Goal: Task Accomplishment & Management: Manage account settings

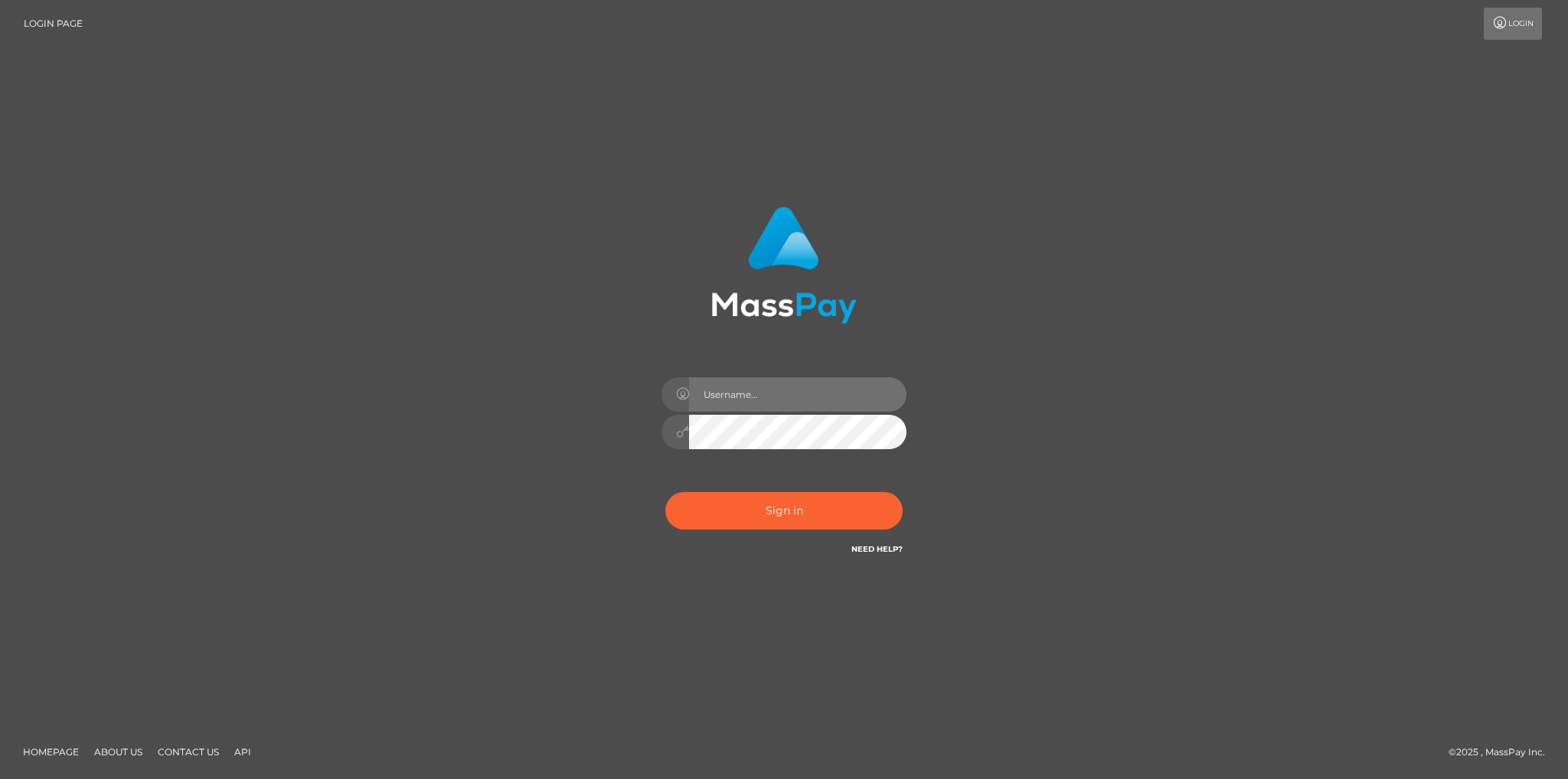
click at [769, 406] on input "text" at bounding box center [798, 395] width 218 height 35
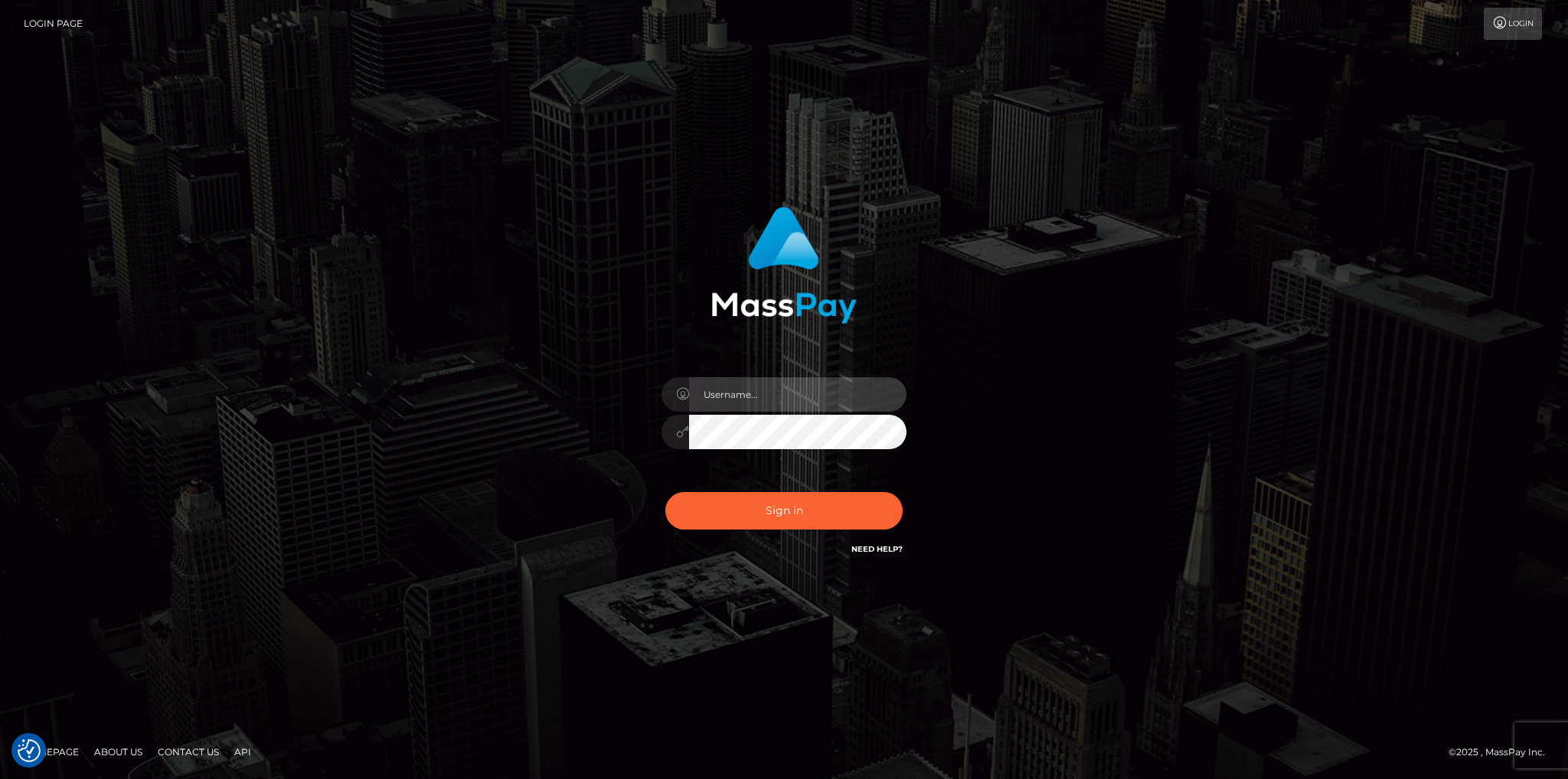
type input "fede.luminary"
click at [852, 470] on div "fede.luminary" at bounding box center [784, 424] width 268 height 117
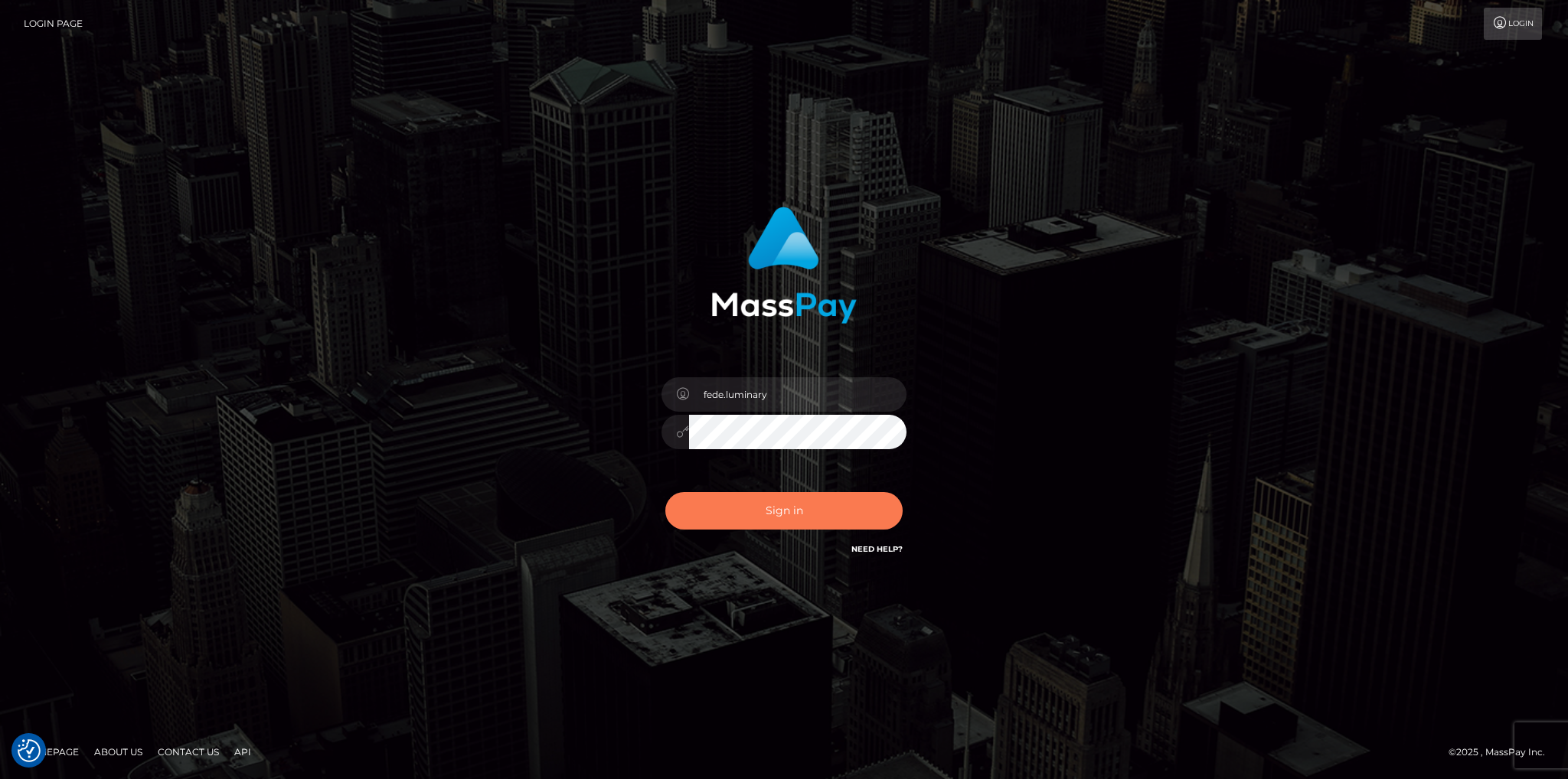
click at [793, 512] on button "Sign in" at bounding box center [783, 511] width 237 height 38
type input "fede.luminary"
click at [757, 515] on button "Sign in" at bounding box center [783, 511] width 237 height 38
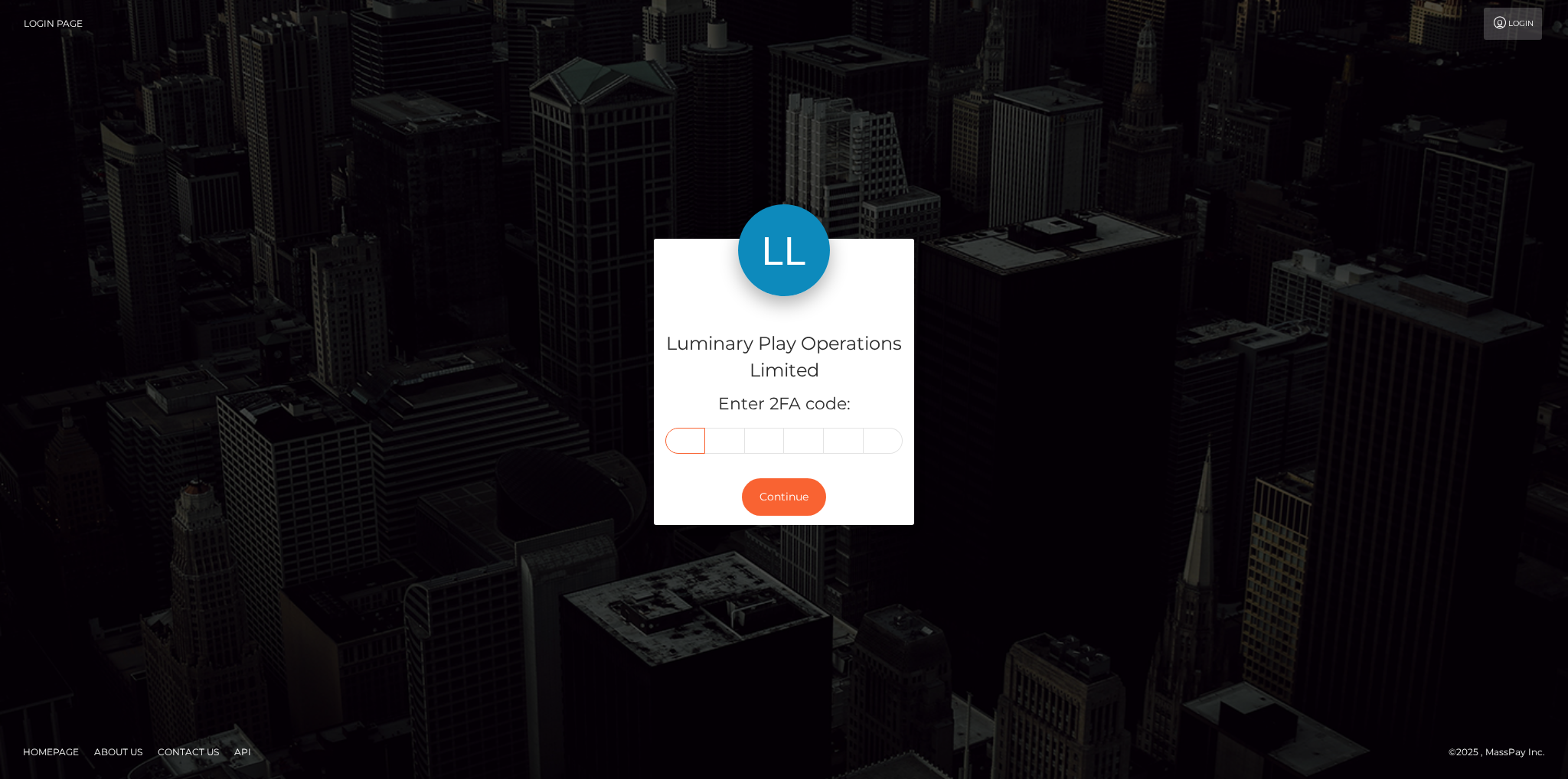
click at [686, 448] on input "text" at bounding box center [684, 440] width 40 height 26
type input "7"
type input "1"
type input "2"
type input "6"
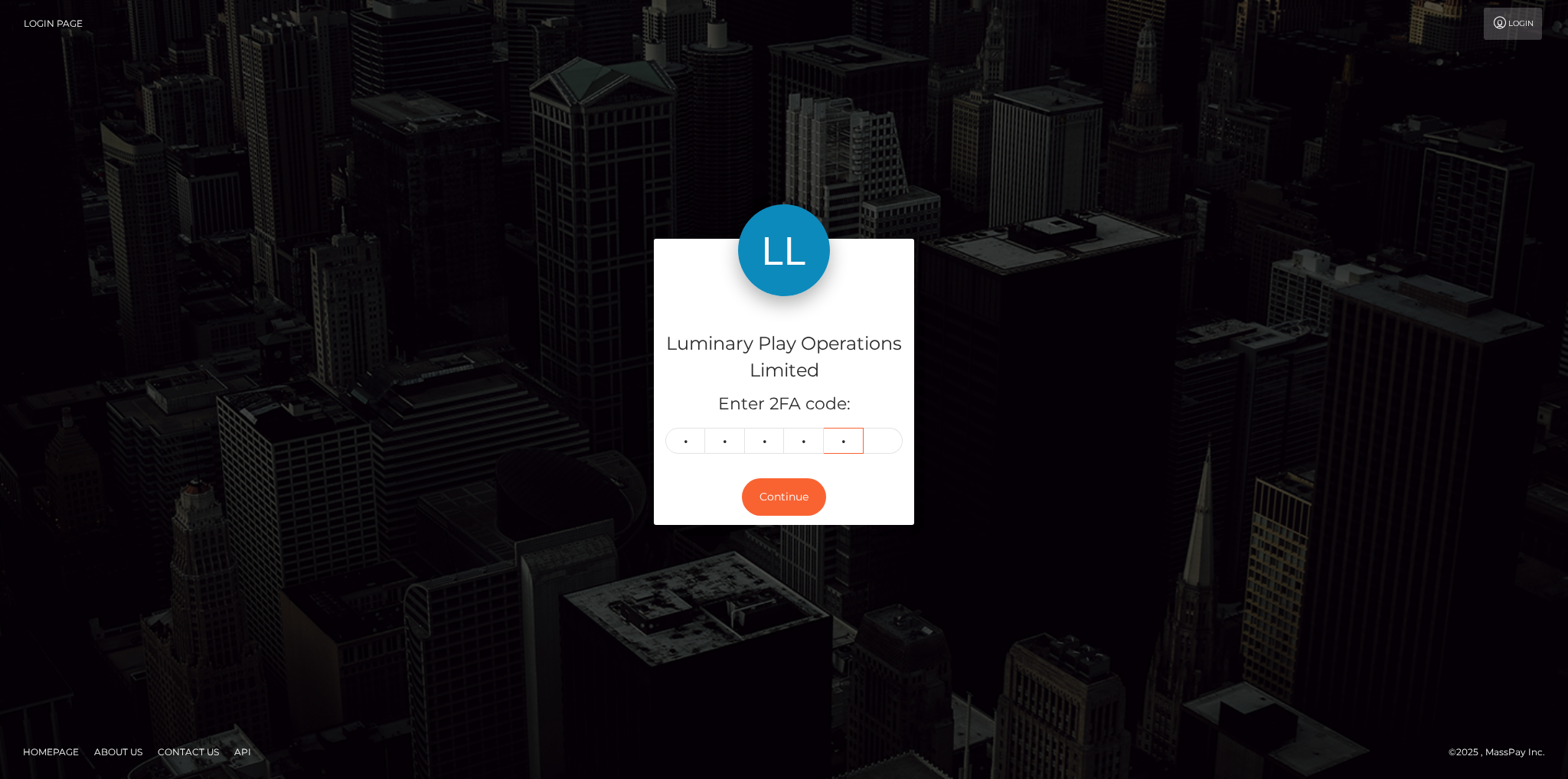
type input "2"
type input "7"
